Goal: Task Accomplishment & Management: Use online tool/utility

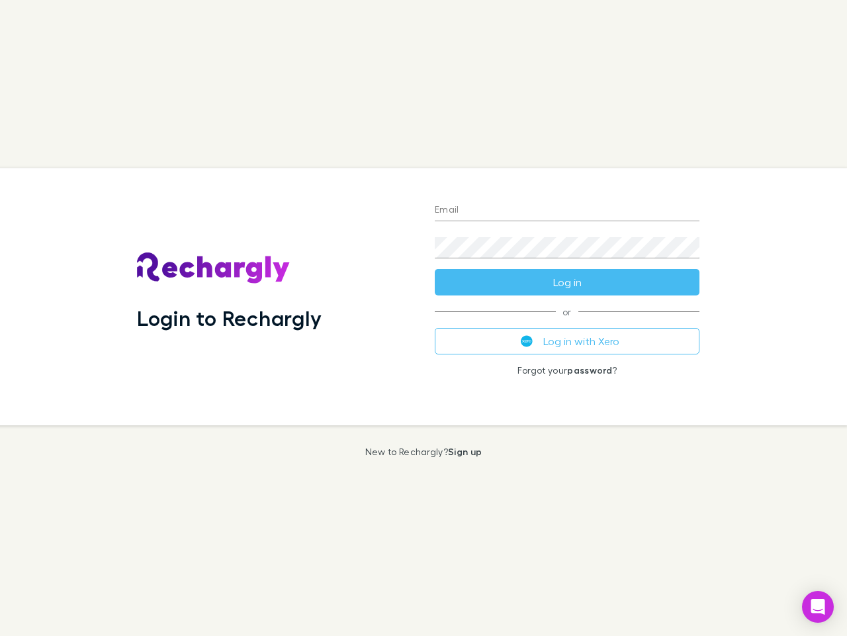
click at [424, 318] on div "Login to Rechargly" at bounding box center [275, 296] width 298 height 257
click at [567, 211] on input "Email" at bounding box center [567, 210] width 265 height 21
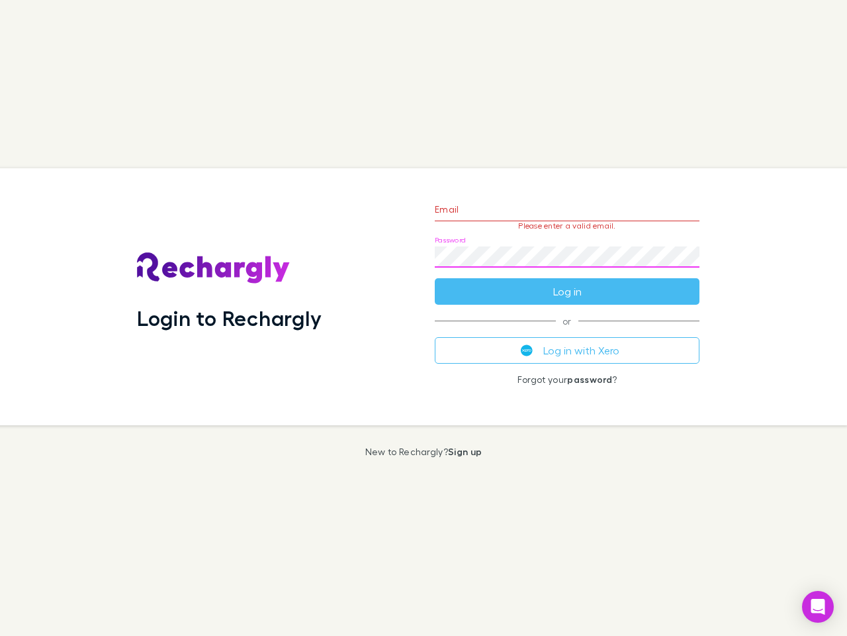
click at [567, 282] on form "Email Please enter a valid email. Password Log in" at bounding box center [567, 246] width 265 height 115
click at [567, 341] on div "Email Please enter a valid email. Password Log in or Log in with Xero Forgot yo…" at bounding box center [567, 296] width 286 height 257
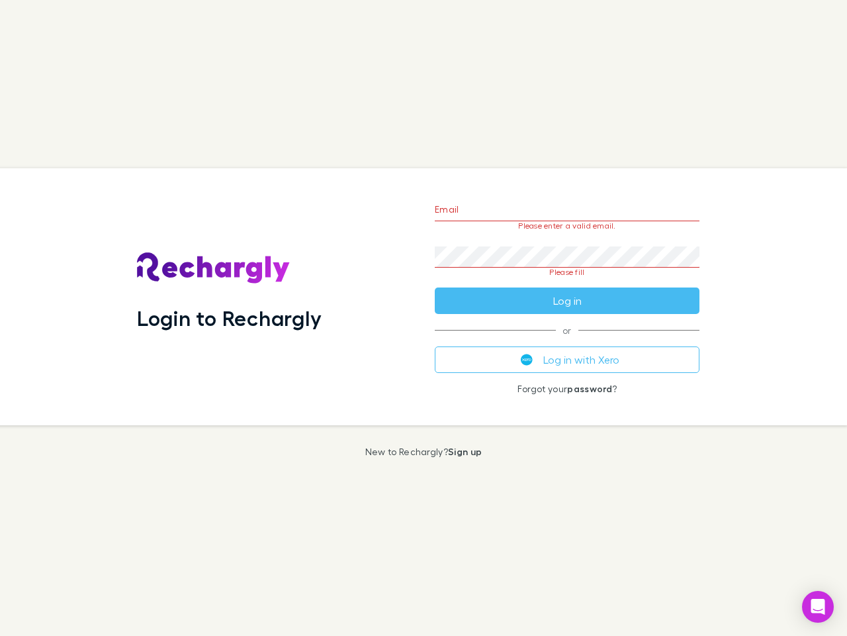
click at [818, 606] on icon "Open Intercom Messenger" at bounding box center [819, 607] width 14 height 16
